Goal: Task Accomplishment & Management: Use online tool/utility

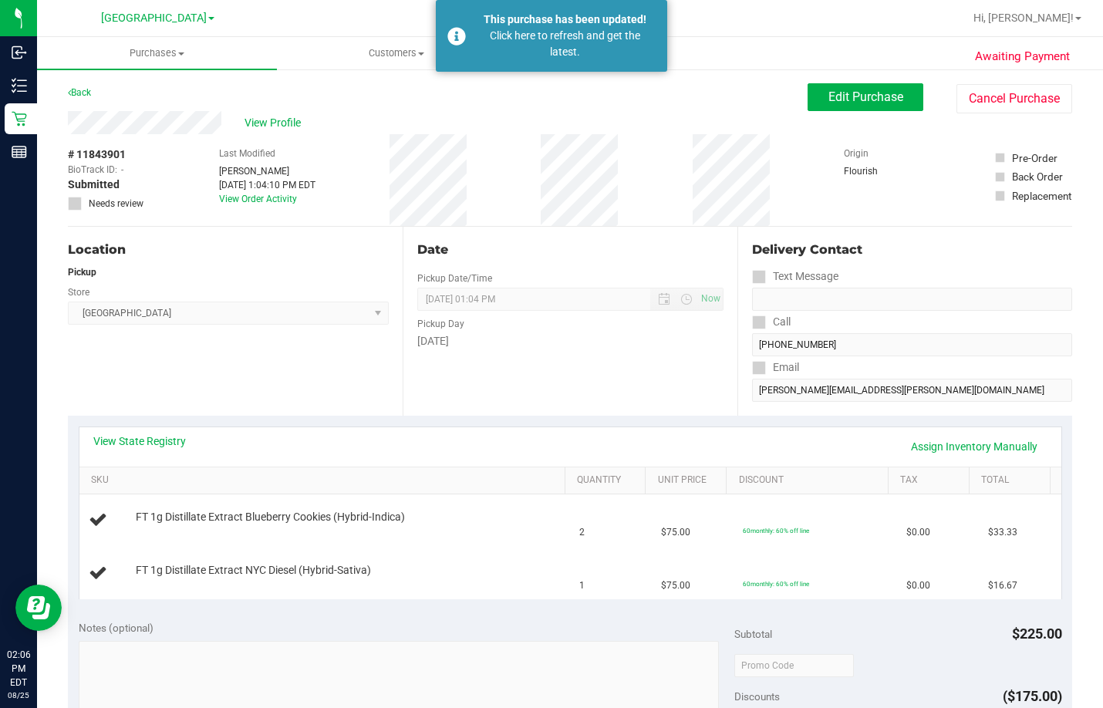
scroll to position [231, 0]
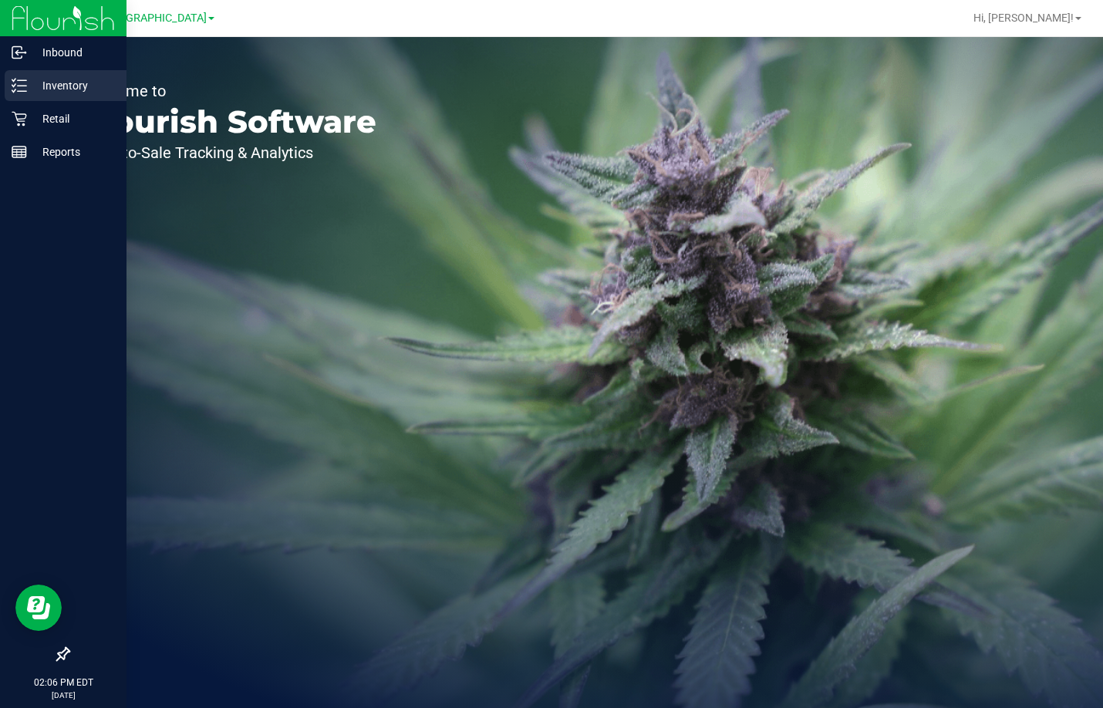
click at [39, 90] on p "Inventory" at bounding box center [73, 85] width 93 height 19
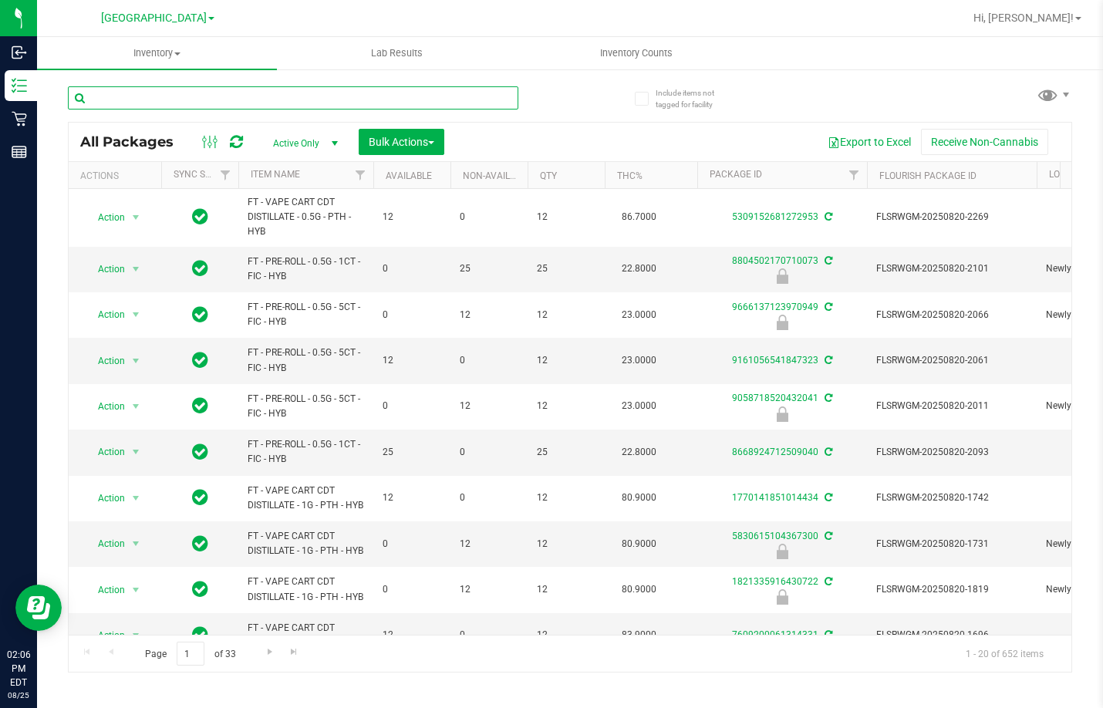
click at [320, 100] on input "text" at bounding box center [293, 97] width 451 height 23
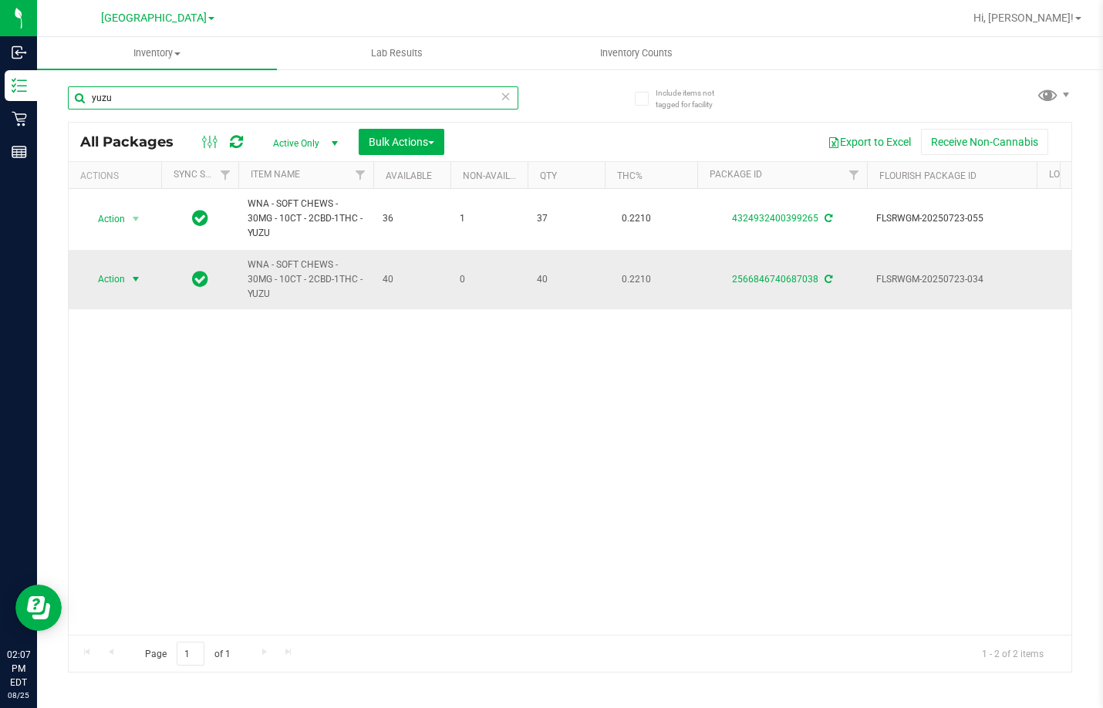
type input "yuzu"
click at [118, 278] on span "Action" at bounding box center [105, 280] width 42 height 22
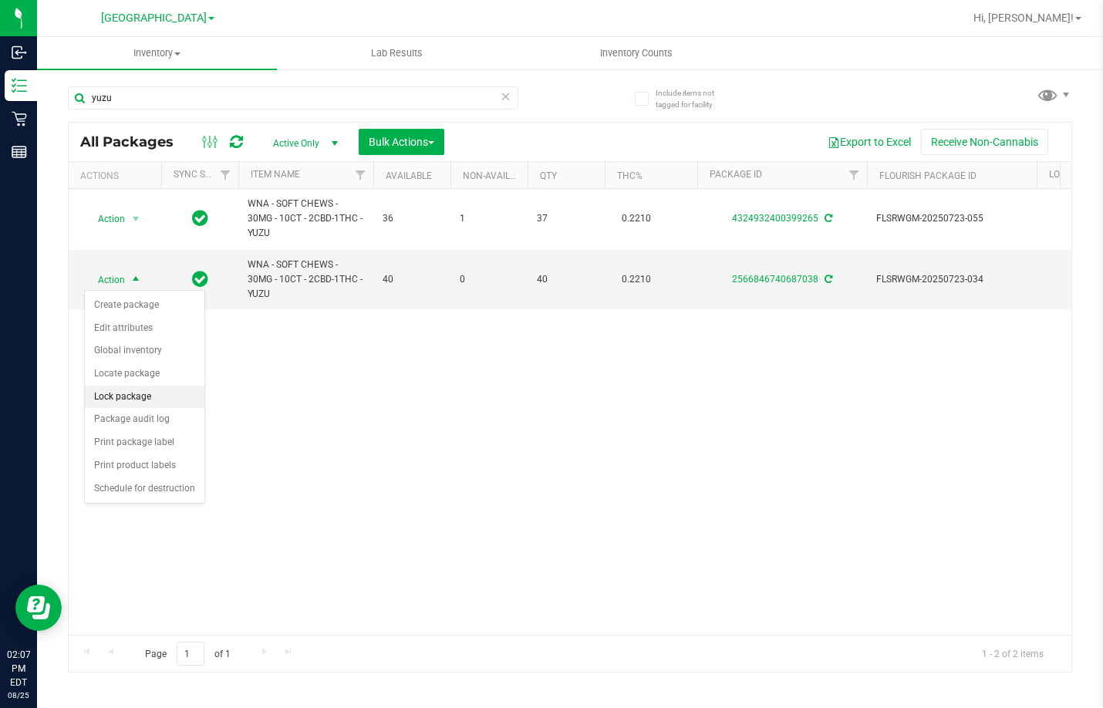
click at [134, 398] on li "Lock package" at bounding box center [145, 397] width 120 height 23
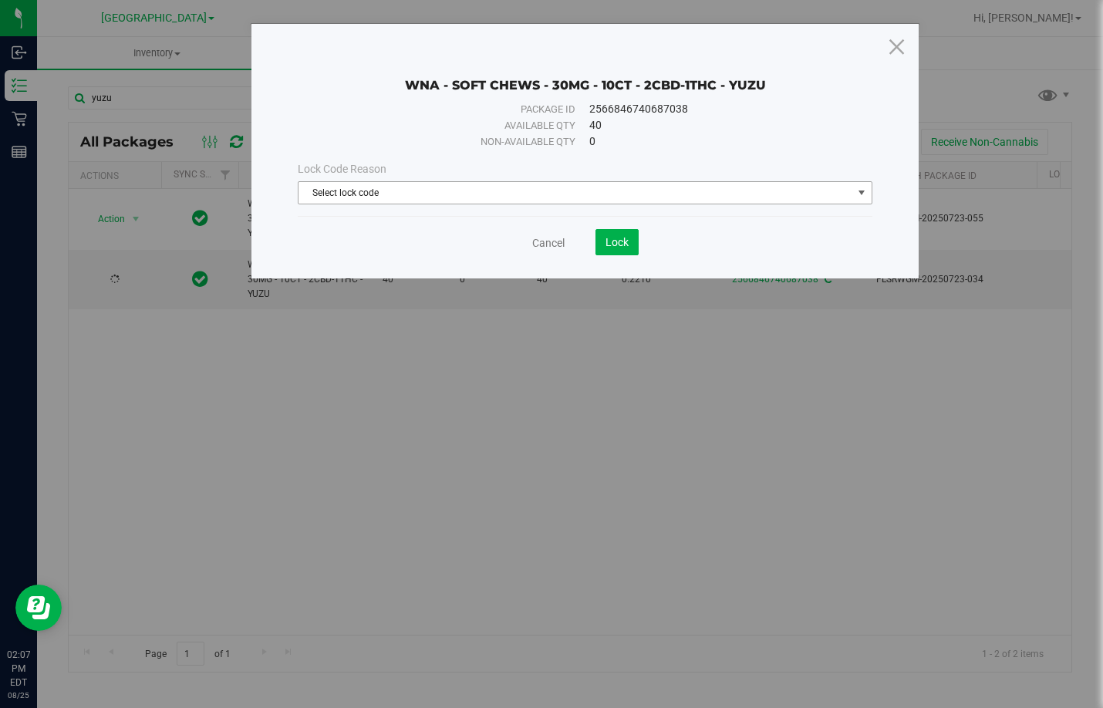
click at [701, 191] on span "Select lock code" at bounding box center [576, 193] width 554 height 22
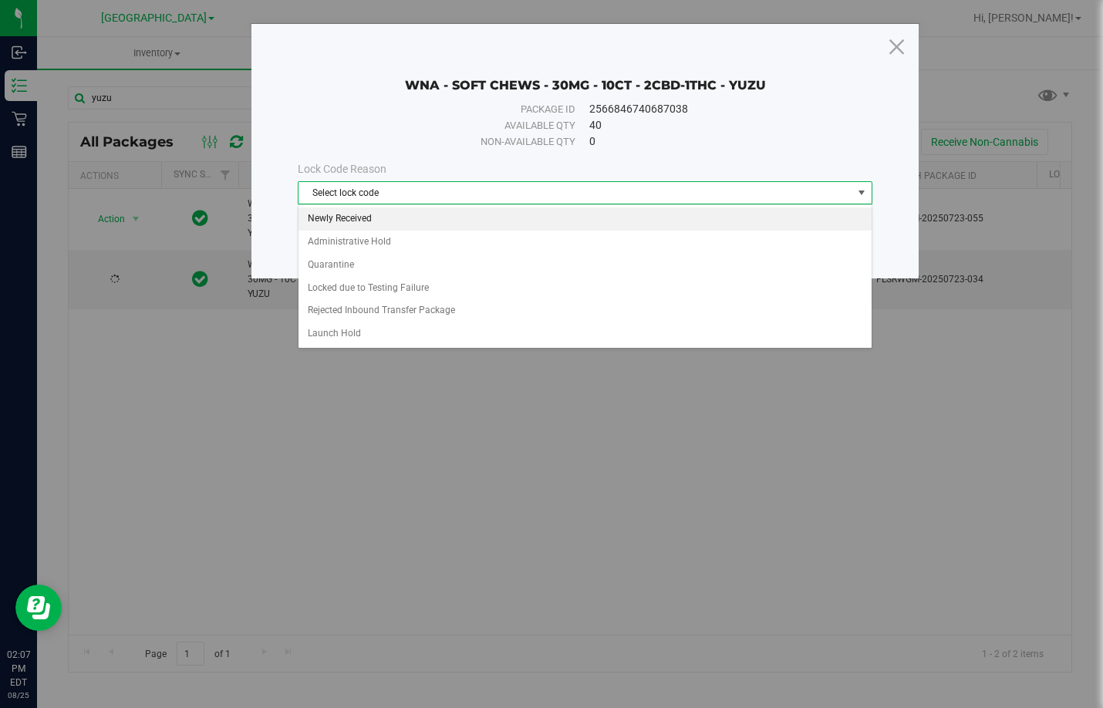
click at [372, 215] on li "Newly Received" at bounding box center [585, 219] width 573 height 23
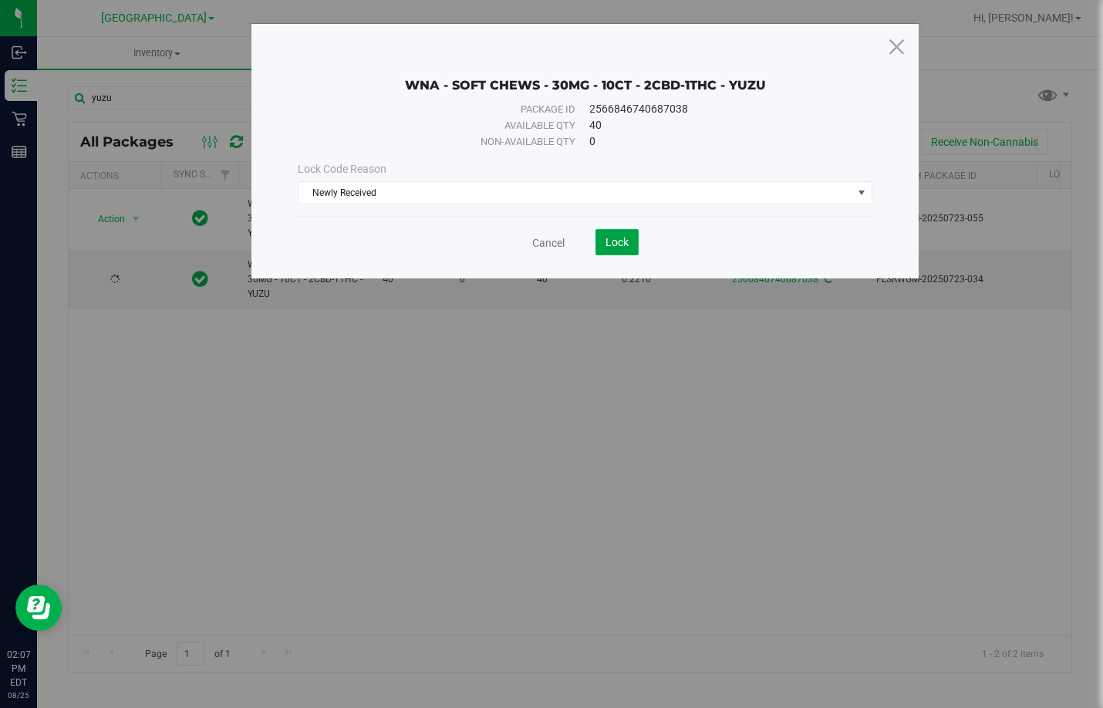
click at [624, 245] on span "Lock" at bounding box center [617, 242] width 23 height 12
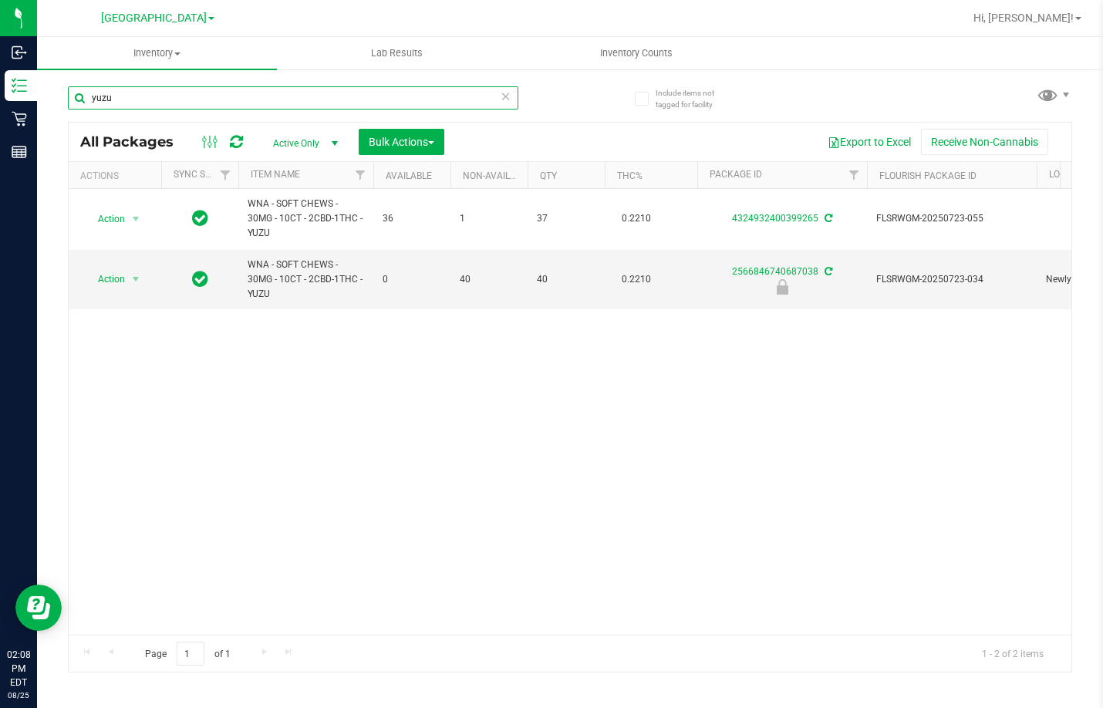
click at [201, 92] on input "yuzu" at bounding box center [293, 97] width 451 height 23
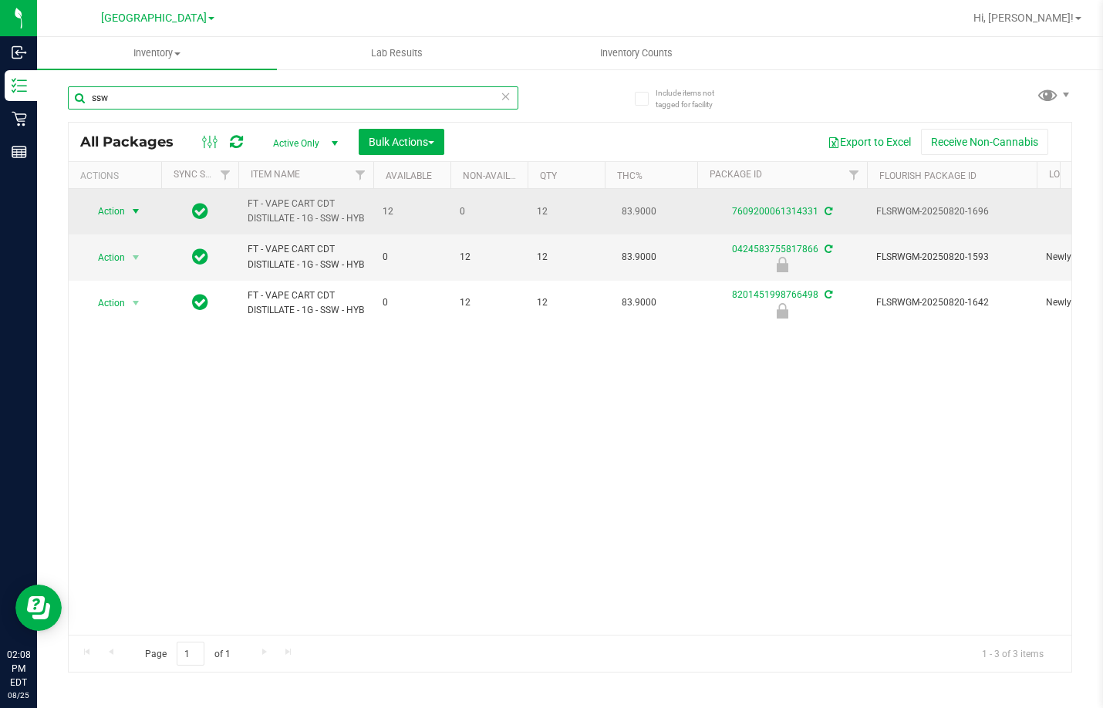
type input "ssw"
click at [113, 211] on span "Action" at bounding box center [105, 212] width 42 height 22
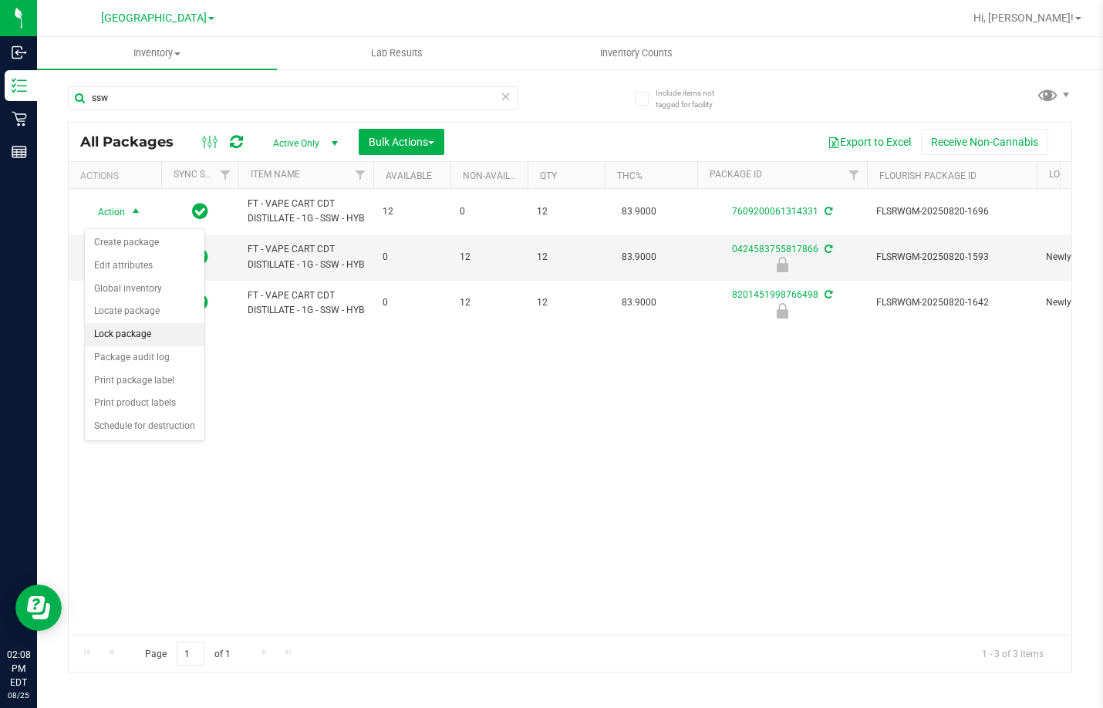
click at [144, 337] on li "Lock package" at bounding box center [145, 334] width 120 height 23
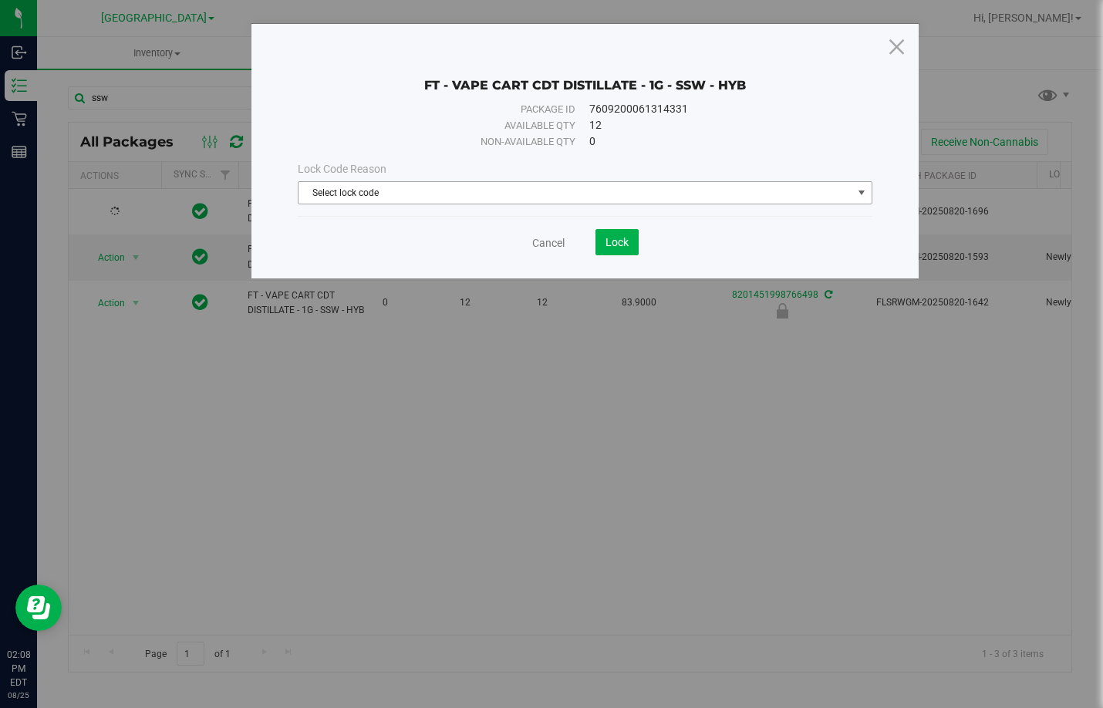
click at [486, 191] on span "Select lock code" at bounding box center [576, 193] width 554 height 22
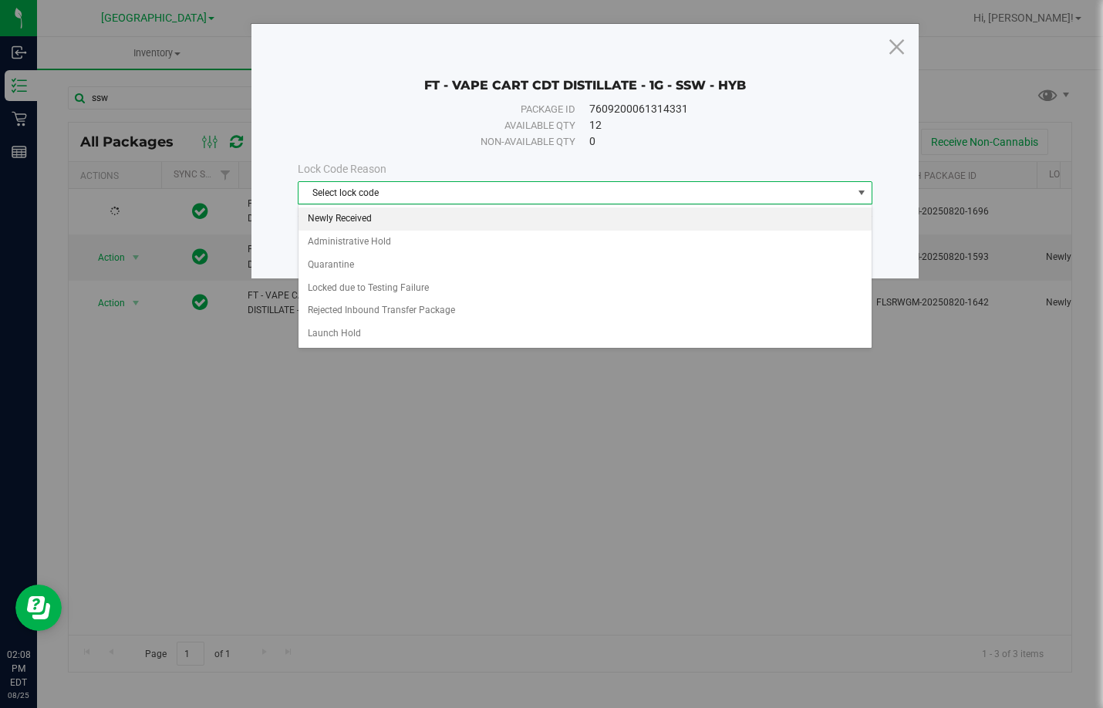
click at [390, 224] on li "Newly Received" at bounding box center [585, 219] width 573 height 23
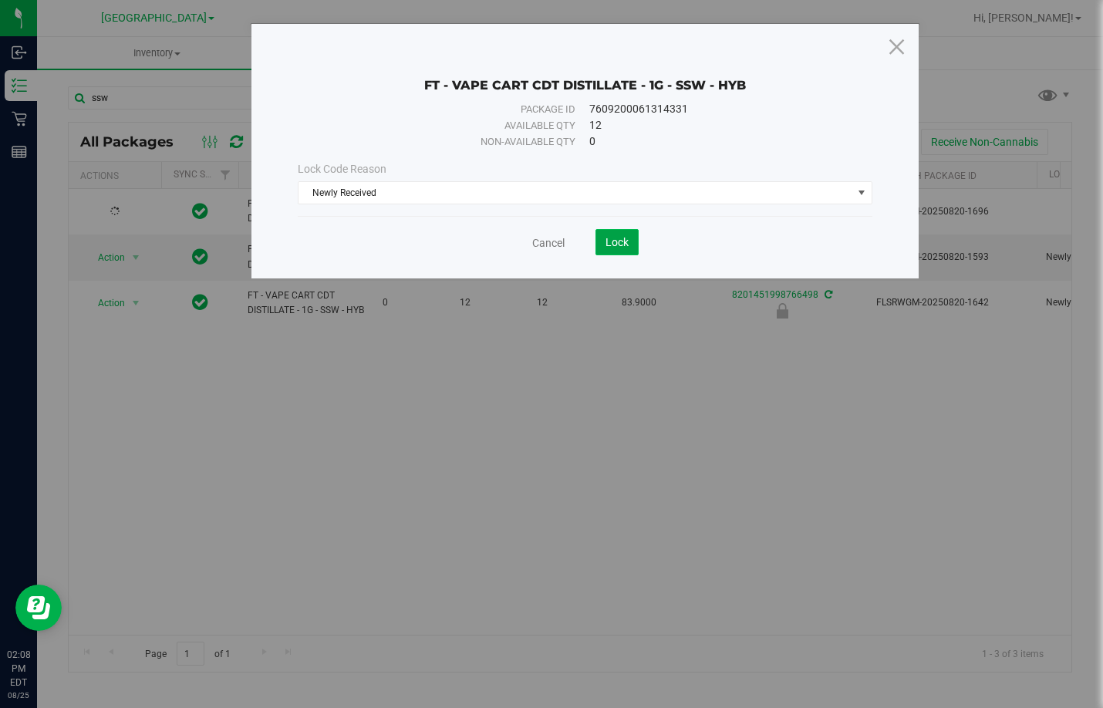
click at [618, 245] on span "Lock" at bounding box center [617, 242] width 23 height 12
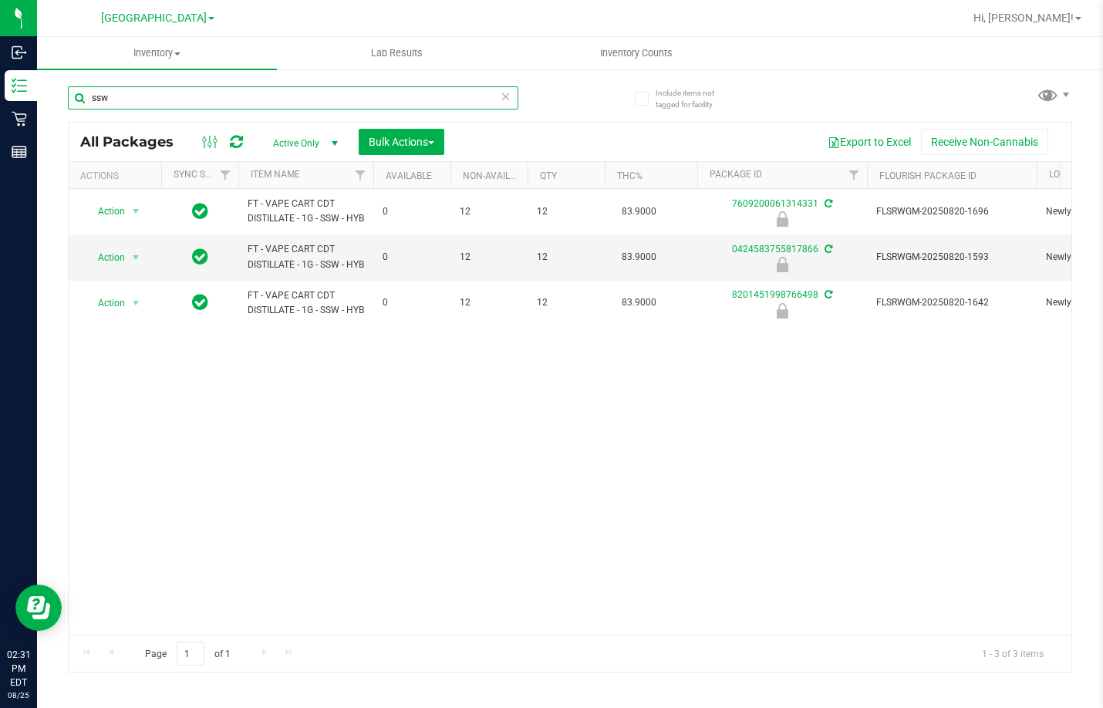
click at [225, 106] on input "ssw" at bounding box center [293, 97] width 451 height 23
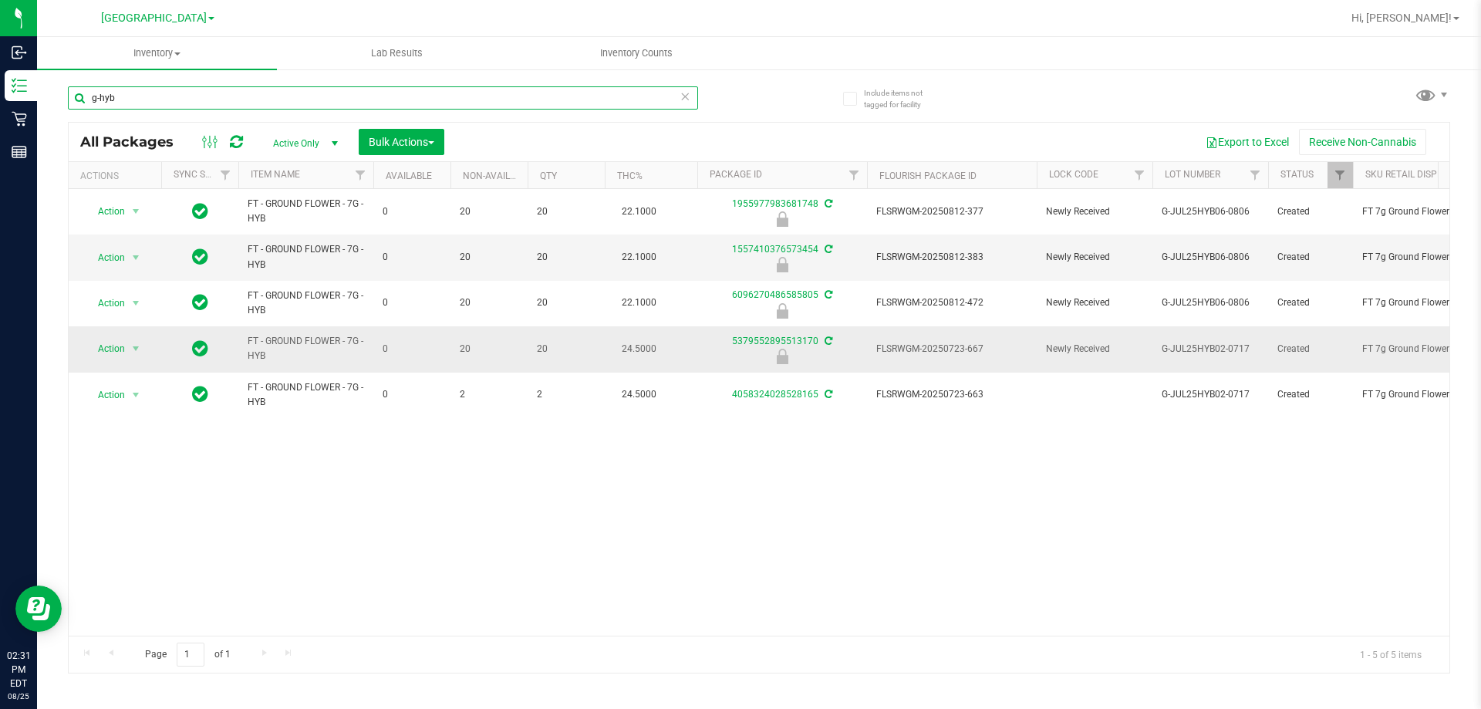
type input "g-hyb"
click at [932, 356] on span "FLSRWGM-20250723-667" at bounding box center [952, 349] width 151 height 15
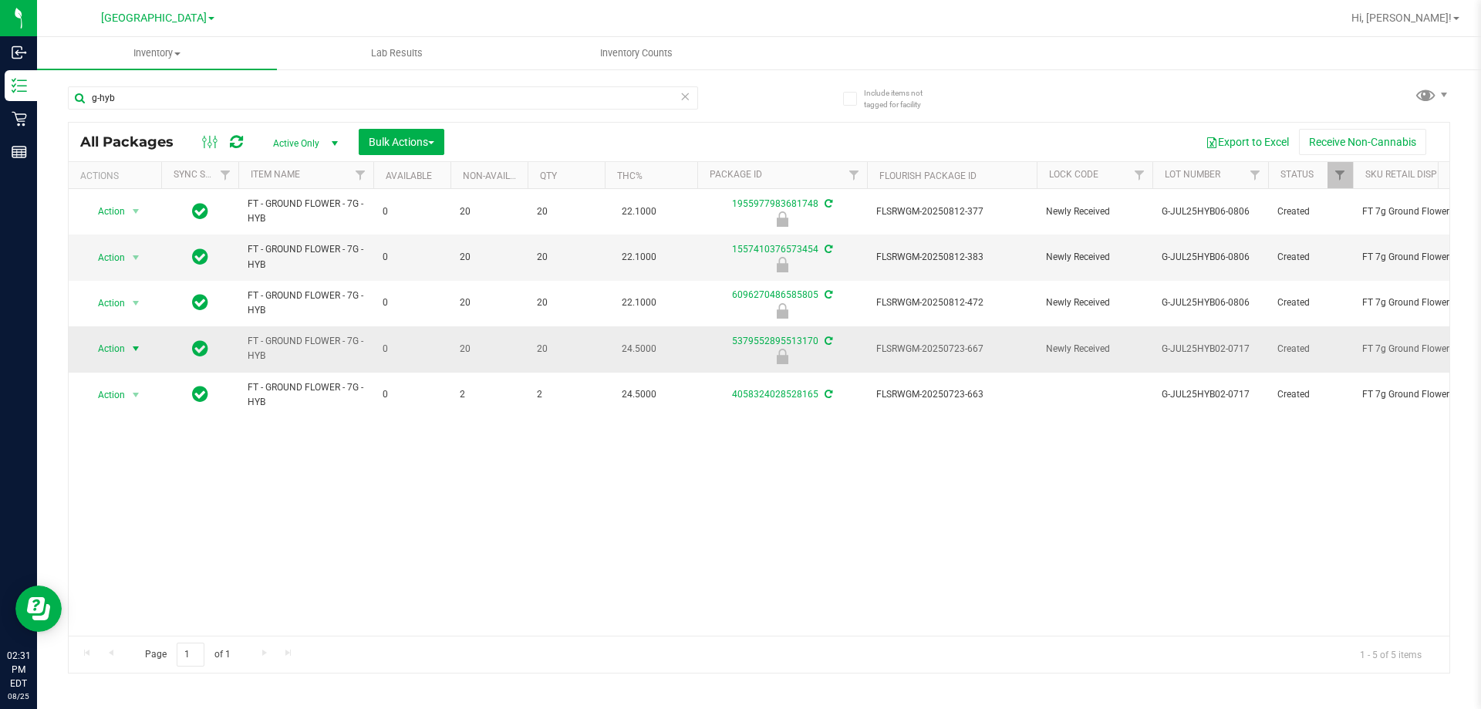
click at [122, 352] on span "Action" at bounding box center [105, 349] width 42 height 22
click at [133, 521] on li "Unlock package" at bounding box center [134, 532] width 99 height 23
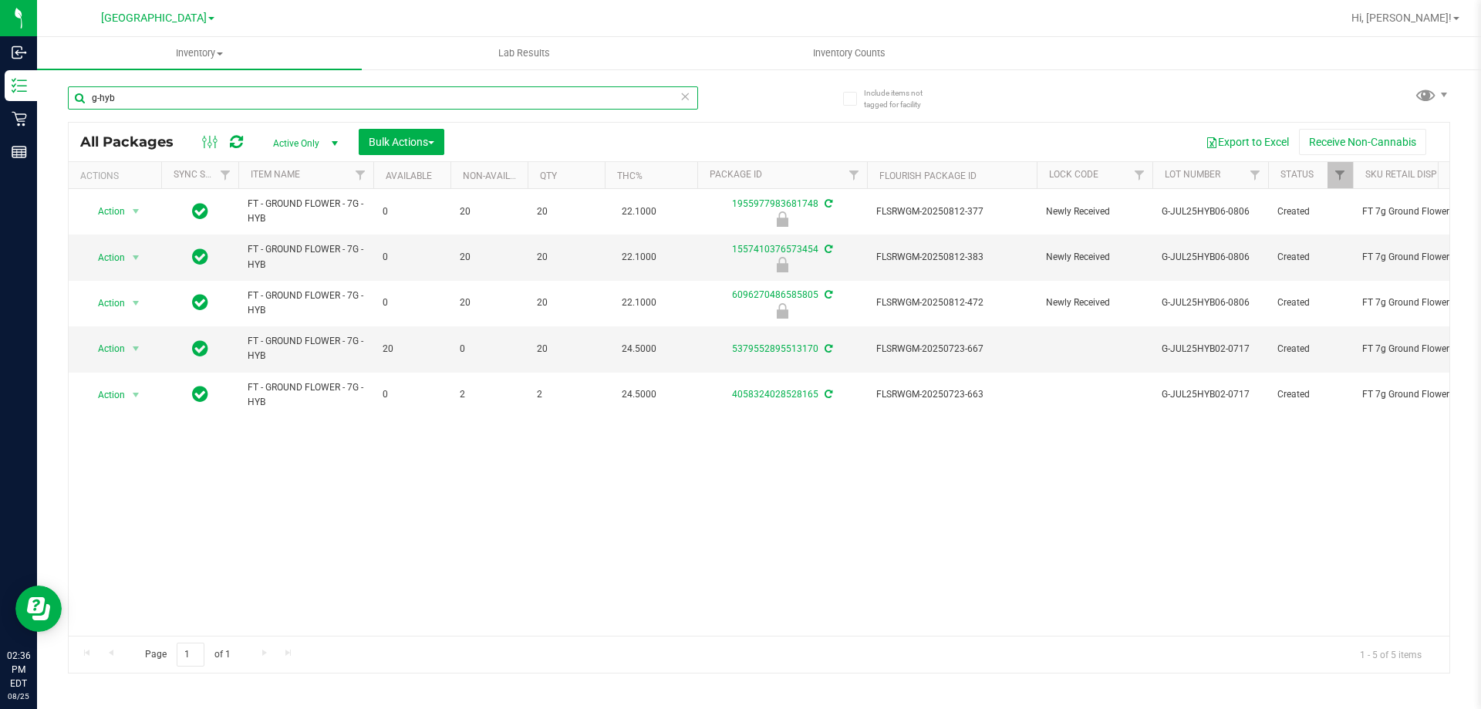
click at [329, 96] on input "g-hyb" at bounding box center [383, 97] width 630 height 23
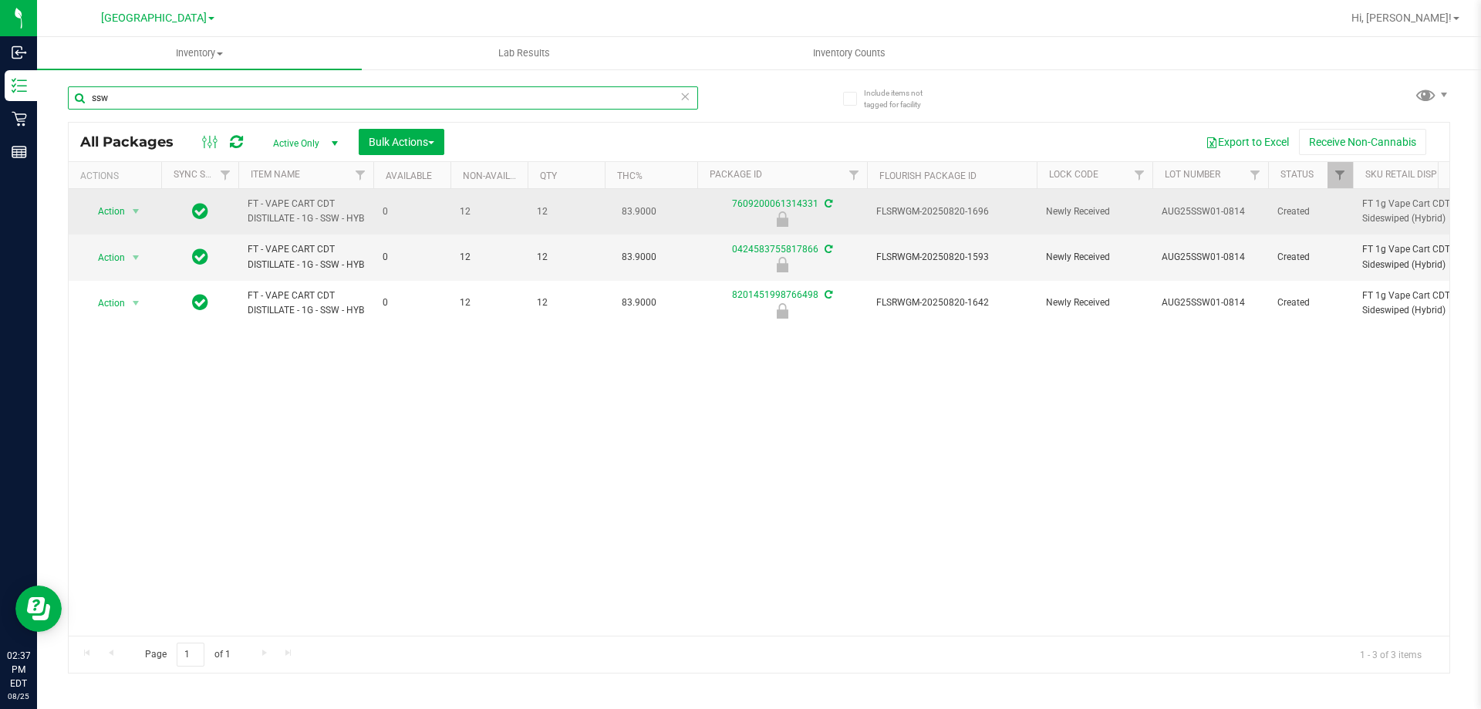
type input "ssw"
click at [961, 208] on td "FLSRWGM-20250820-1696" at bounding box center [952, 212] width 170 height 46
click at [961, 216] on span "FLSRWGM-20250820-1696" at bounding box center [952, 211] width 151 height 15
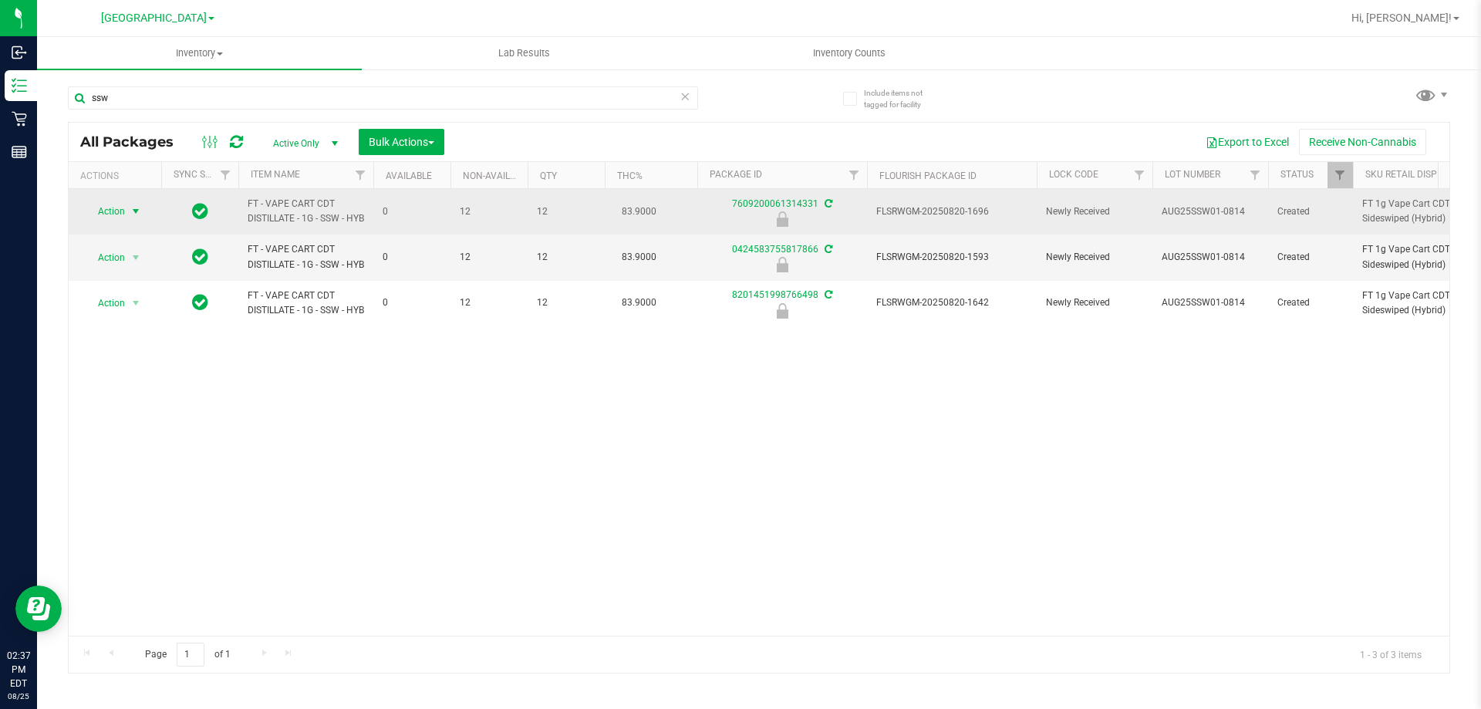
click at [120, 217] on span "Action" at bounding box center [105, 212] width 42 height 22
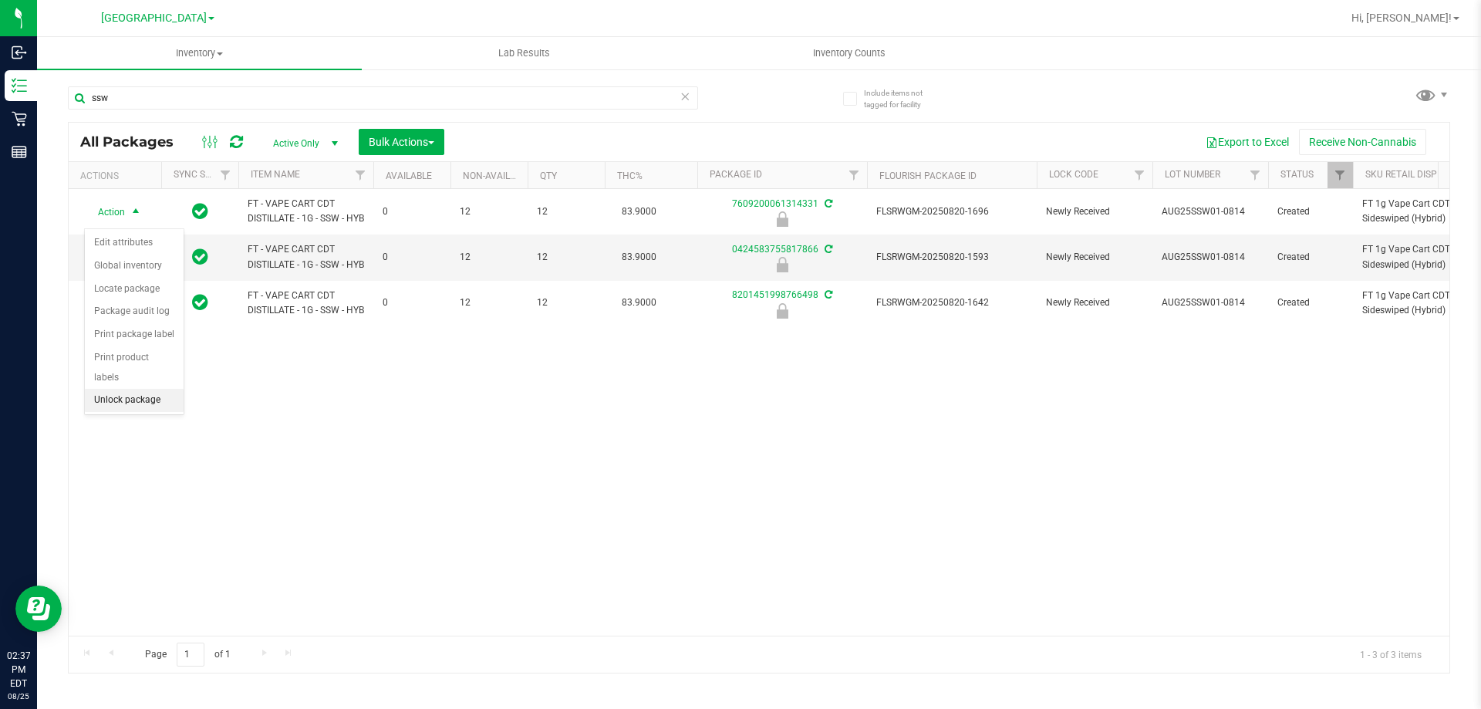
click at [133, 389] on li "Unlock package" at bounding box center [134, 400] width 99 height 23
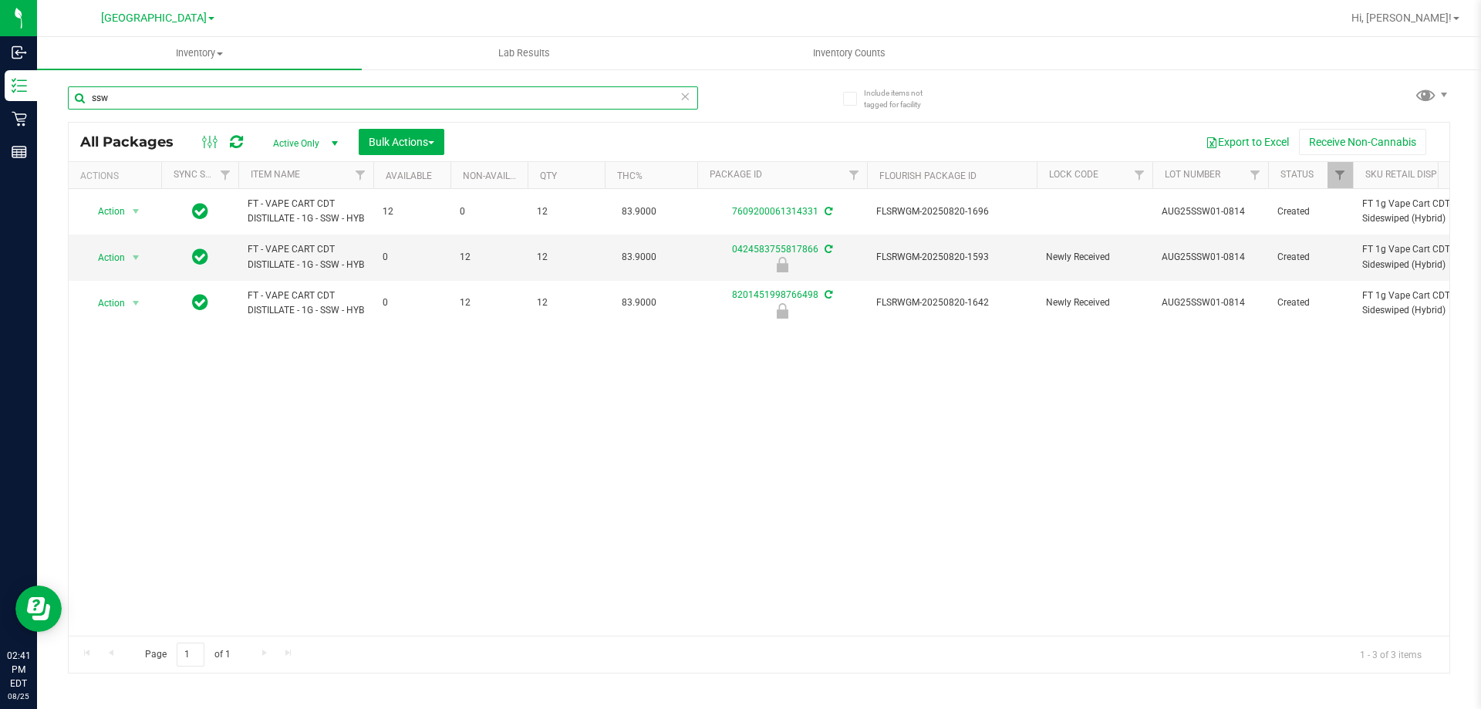
click at [373, 100] on input "ssw" at bounding box center [383, 97] width 630 height 23
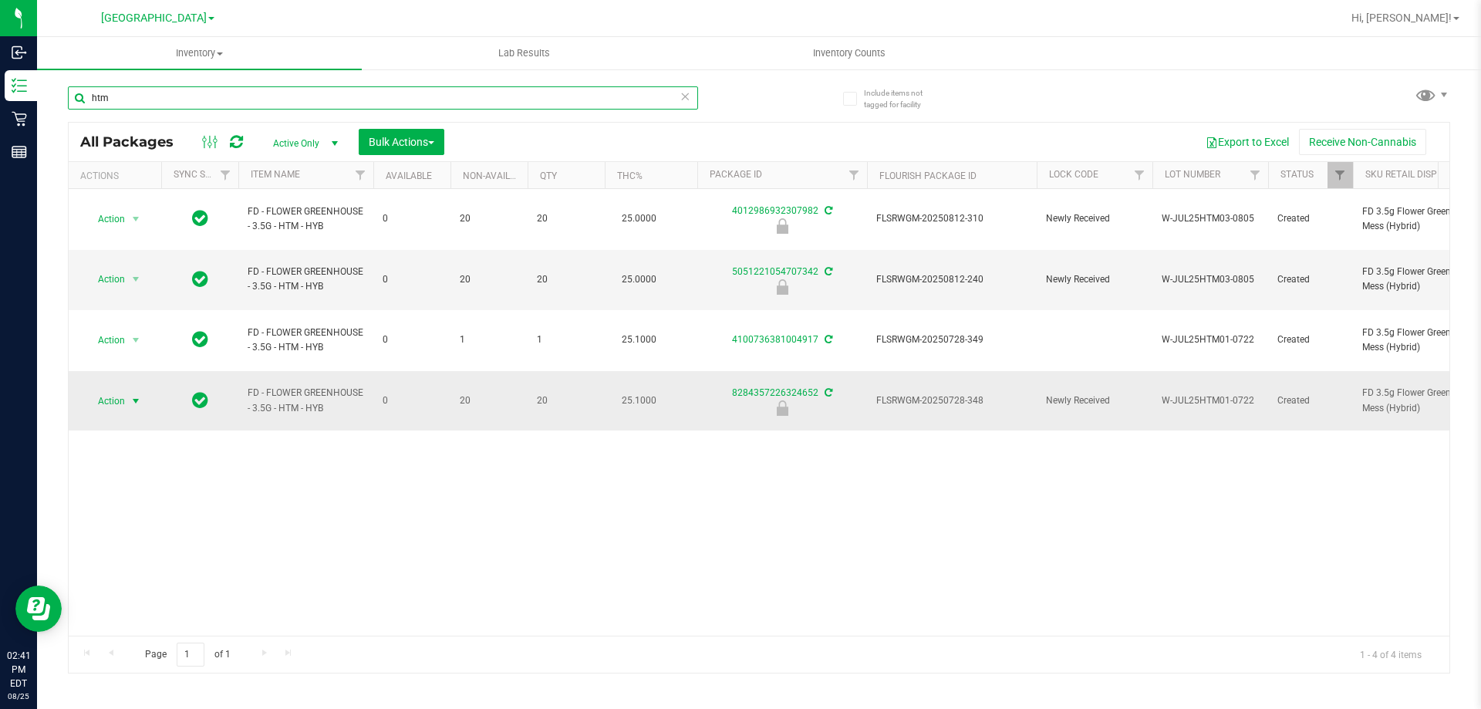
type input "htm"
click at [120, 390] on span "Action" at bounding box center [105, 401] width 42 height 22
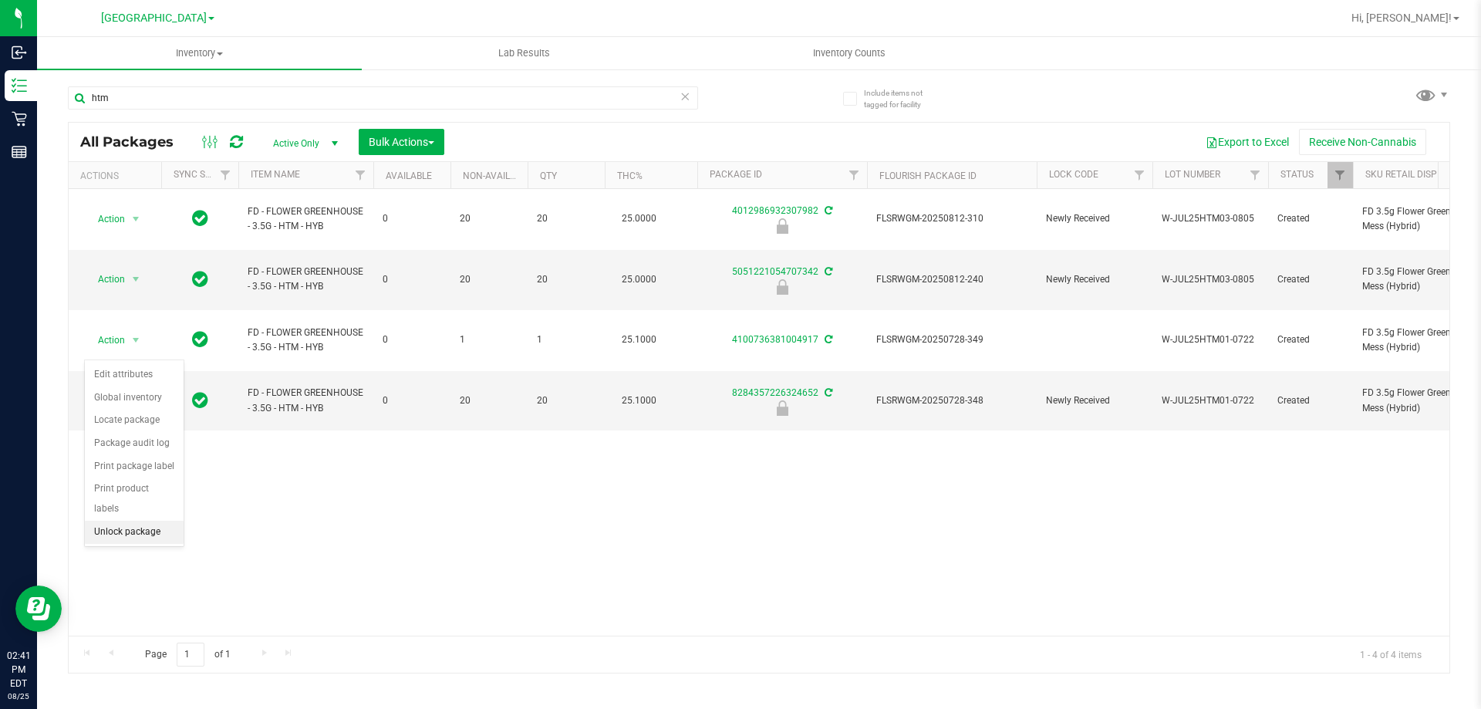
click at [133, 521] on li "Unlock package" at bounding box center [134, 532] width 99 height 23
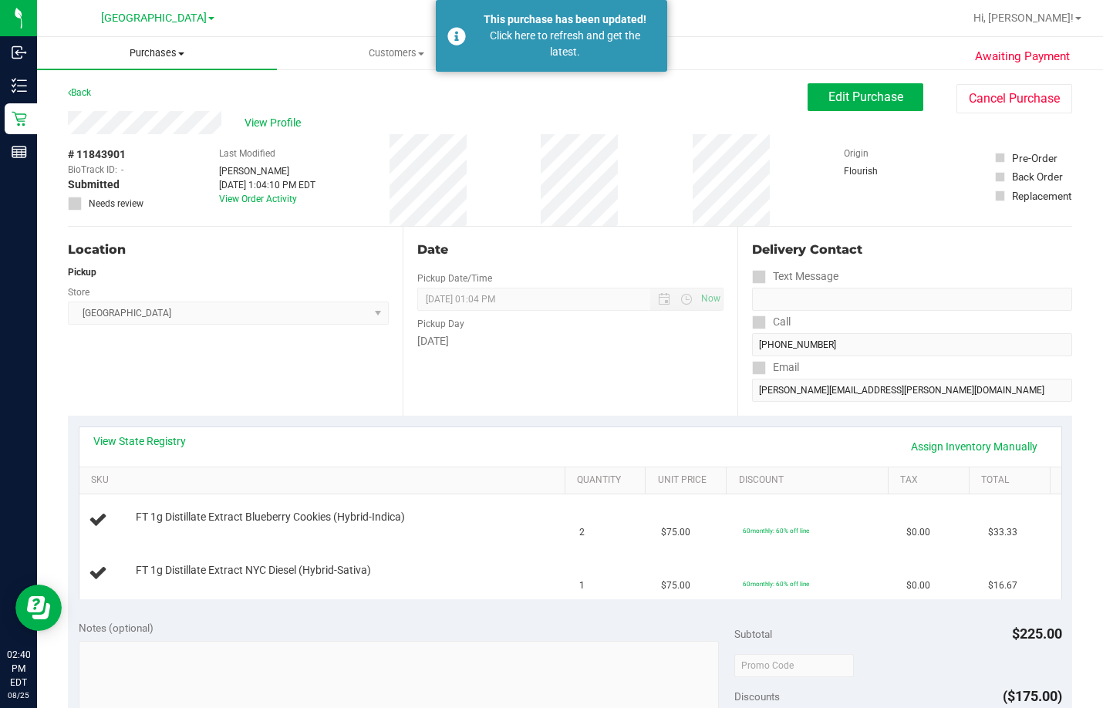
click at [160, 49] on span "Purchases" at bounding box center [157, 53] width 240 height 14
click at [117, 111] on span "Fulfillment" at bounding box center [85, 111] width 96 height 13
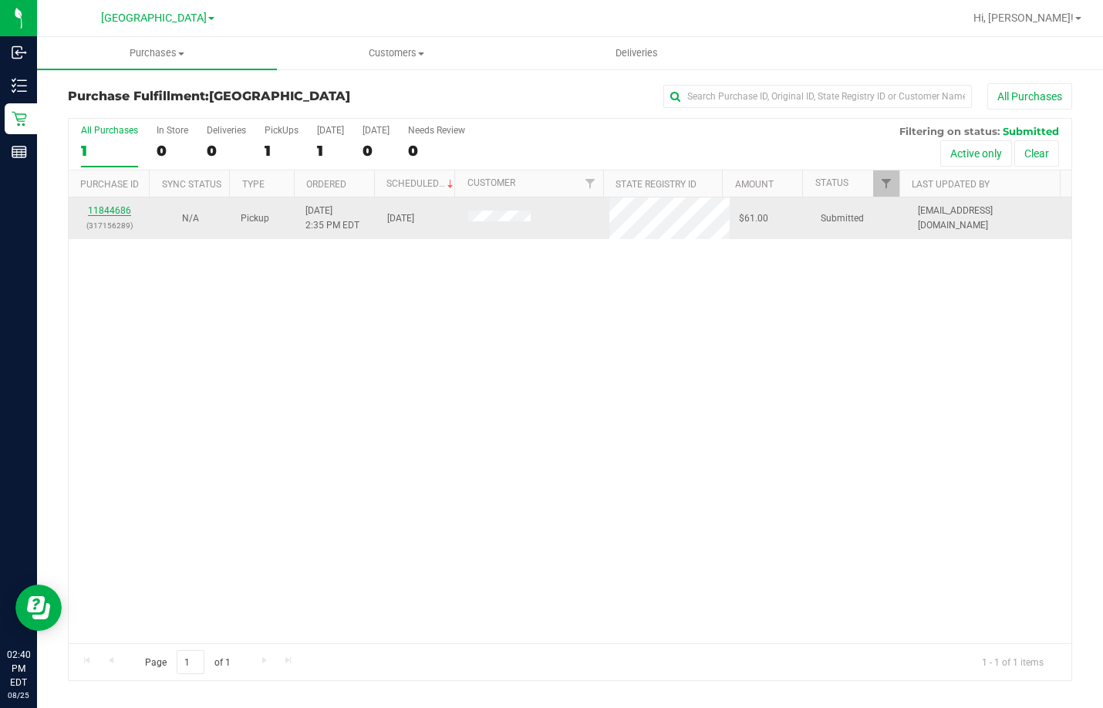
click at [96, 208] on link "11844686" at bounding box center [109, 210] width 43 height 11
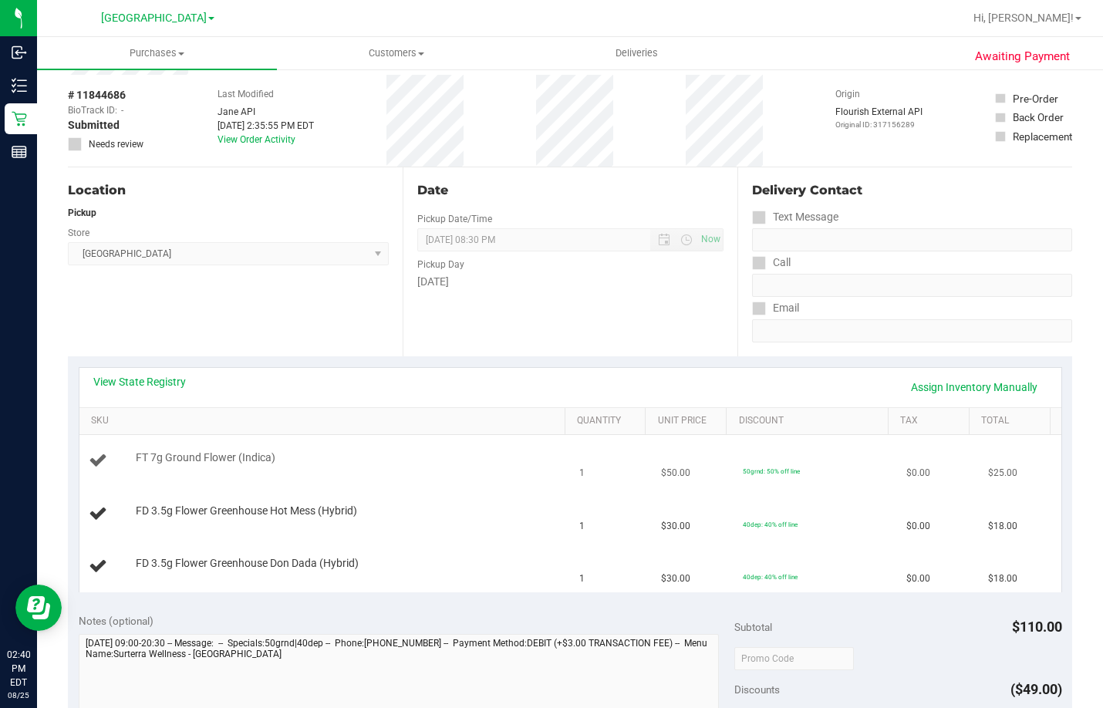
scroll to position [154, 0]
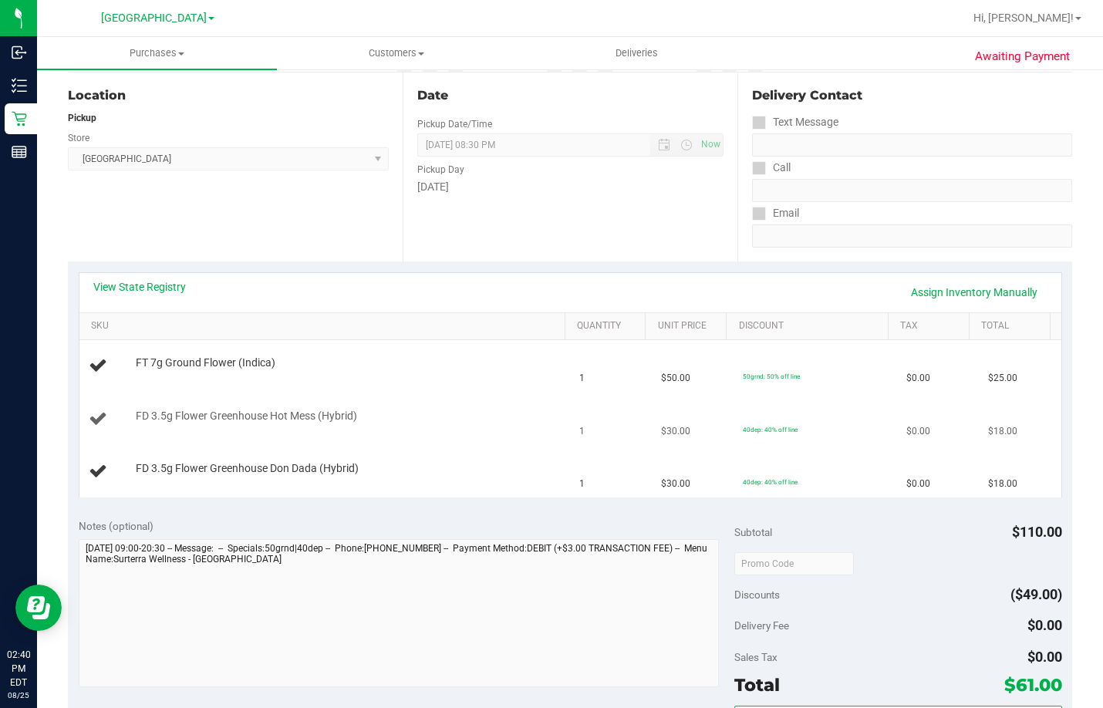
click at [468, 440] on td "FD 3.5g Flower Greenhouse Hot Mess (Hybrid)" at bounding box center [325, 420] width 492 height 52
click at [471, 442] on td "FD 3.5g Flower Greenhouse Hot Mess (Hybrid)" at bounding box center [325, 420] width 492 height 52
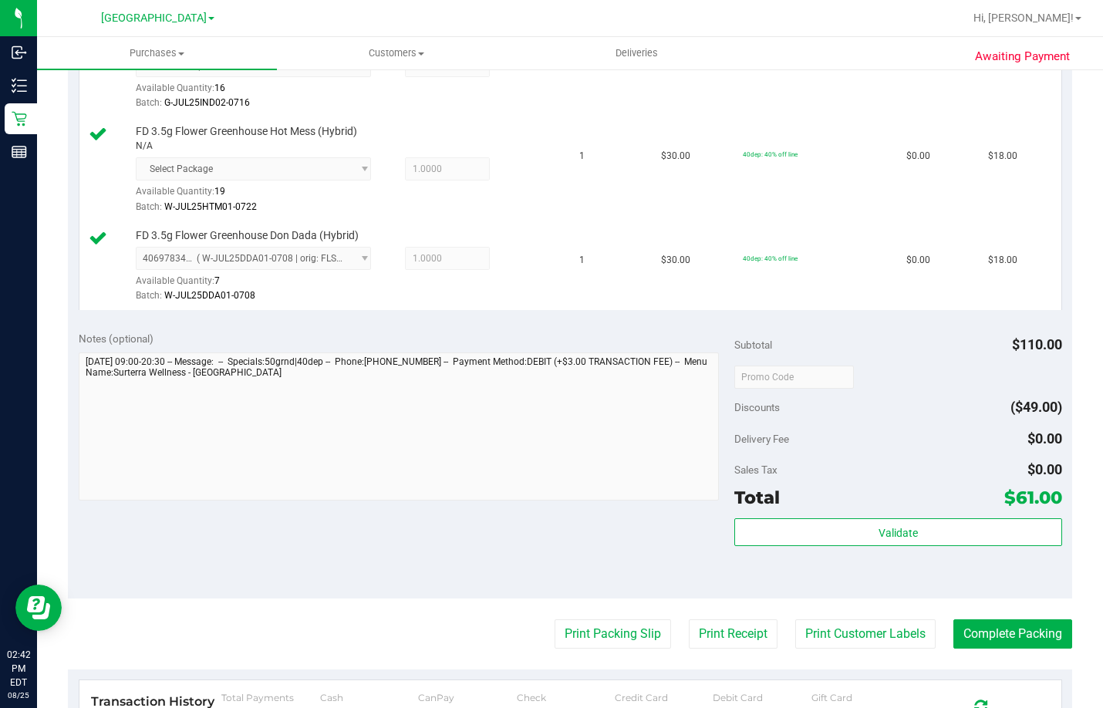
scroll to position [617, 0]
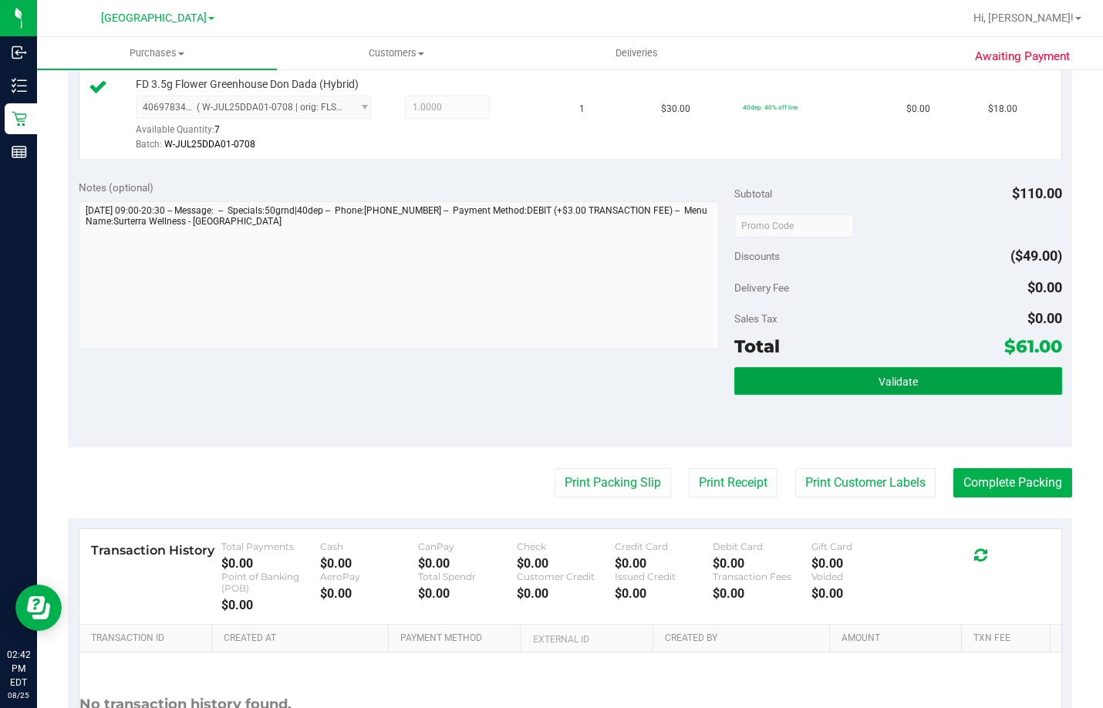
click at [917, 395] on button "Validate" at bounding box center [899, 381] width 328 height 28
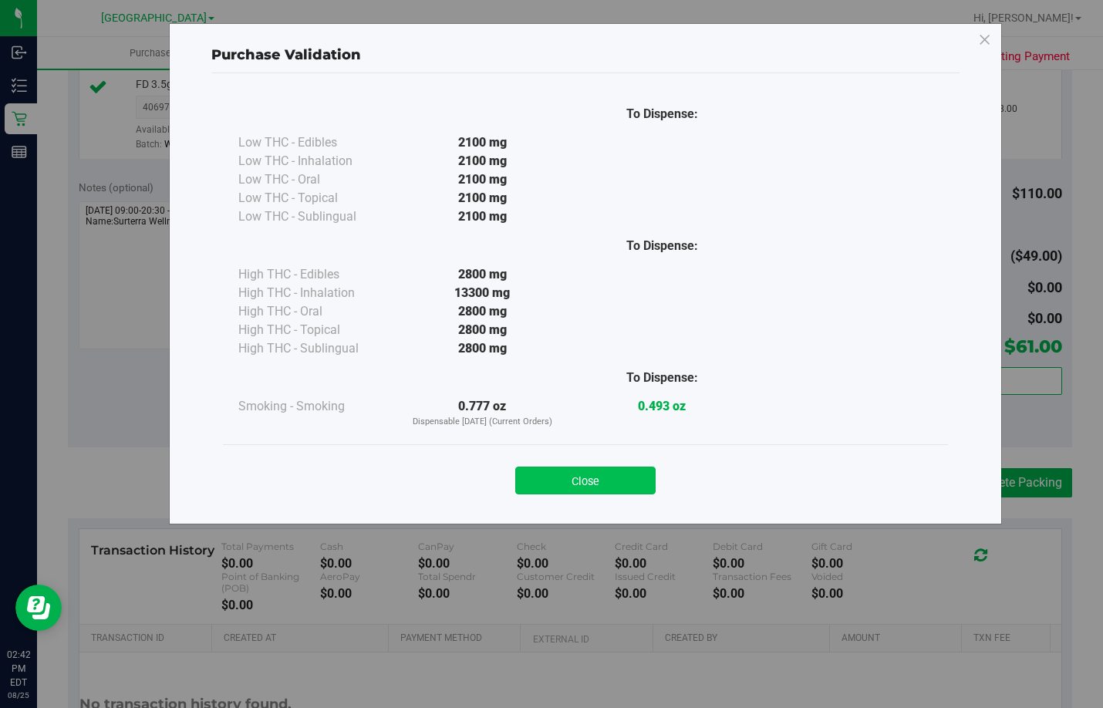
click at [581, 483] on button "Close" at bounding box center [585, 481] width 140 height 28
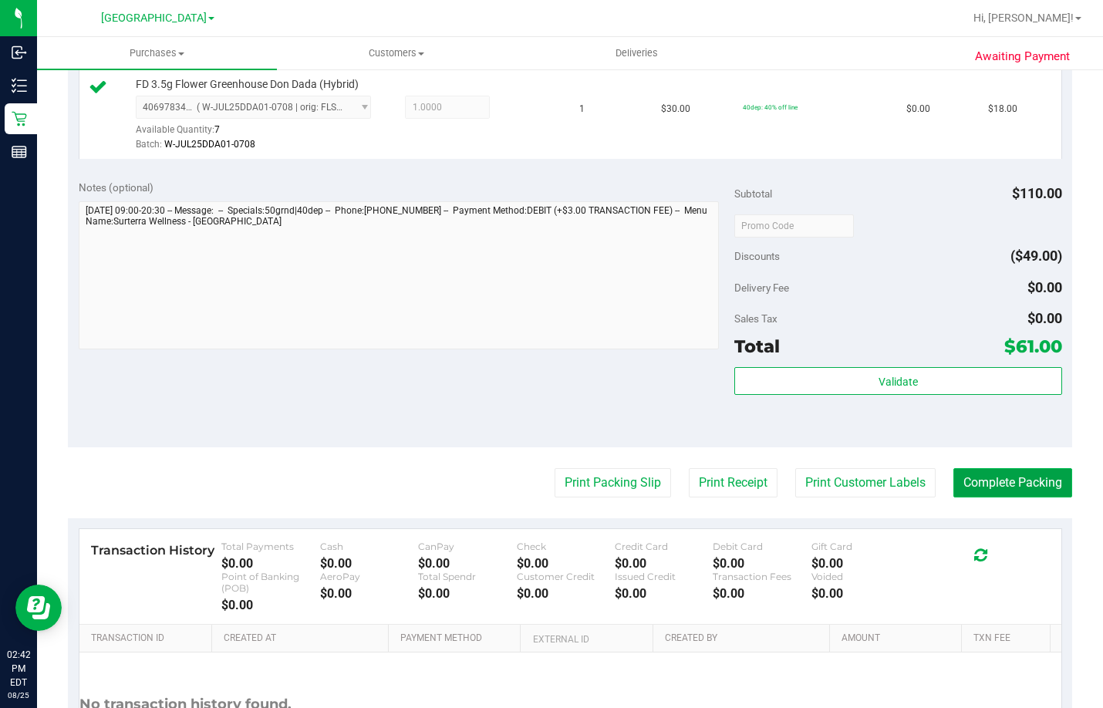
click at [983, 498] on button "Complete Packing" at bounding box center [1013, 482] width 119 height 29
